Goal: Transaction & Acquisition: Book appointment/travel/reservation

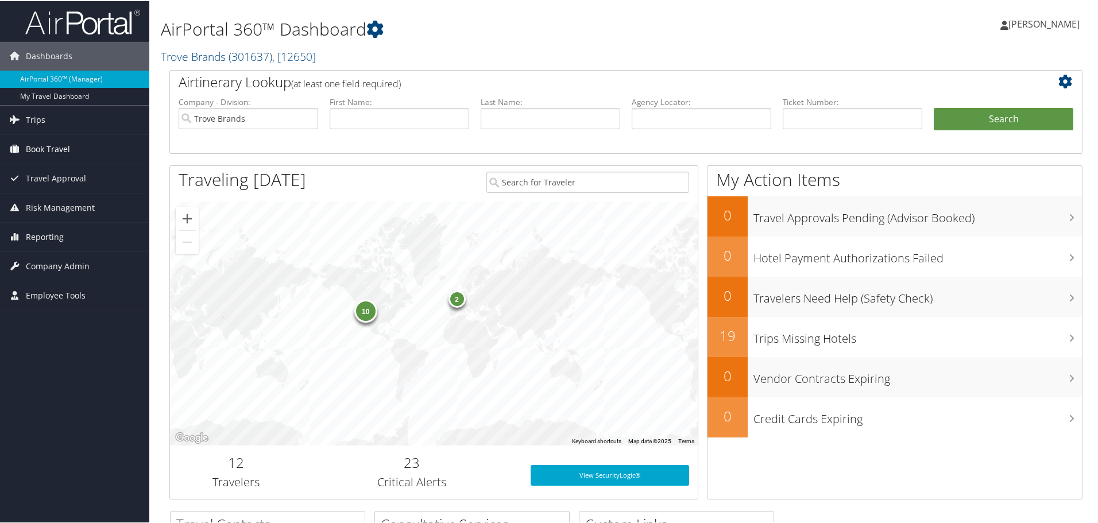
click at [54, 137] on span "Book Travel" at bounding box center [48, 148] width 44 height 29
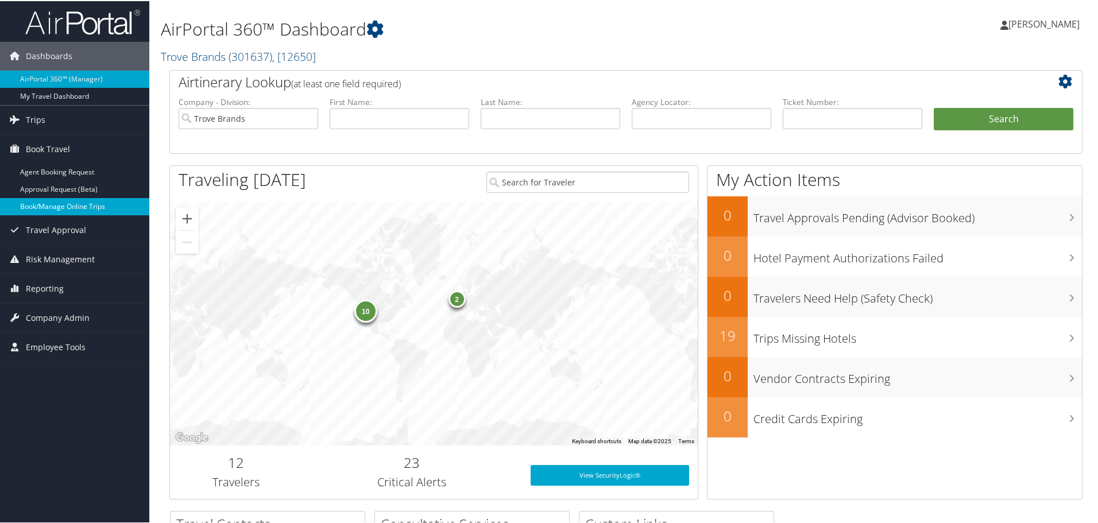
click at [61, 200] on link "Book/Manage Online Trips" at bounding box center [74, 205] width 149 height 17
